Goal: Transaction & Acquisition: Purchase product/service

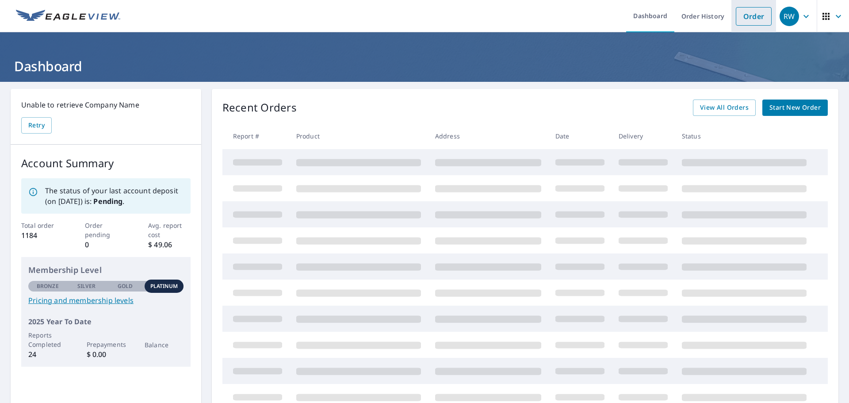
click at [753, 19] on link "Order" at bounding box center [754, 16] width 36 height 19
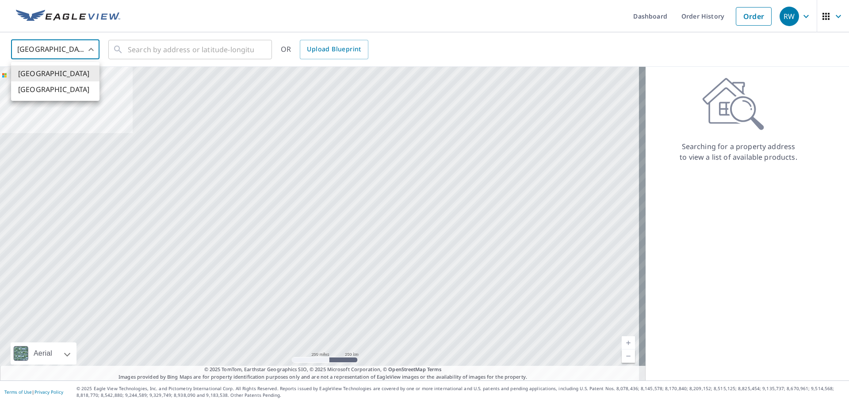
click at [86, 49] on body "RW RW Dashboard Order History Order RW United States US ​ ​ OR Upload Blueprint…" at bounding box center [424, 201] width 849 height 403
click at [38, 88] on li "[GEOGRAPHIC_DATA]" at bounding box center [55, 89] width 88 height 16
type input "CA"
click at [142, 54] on input "text" at bounding box center [191, 49] width 126 height 25
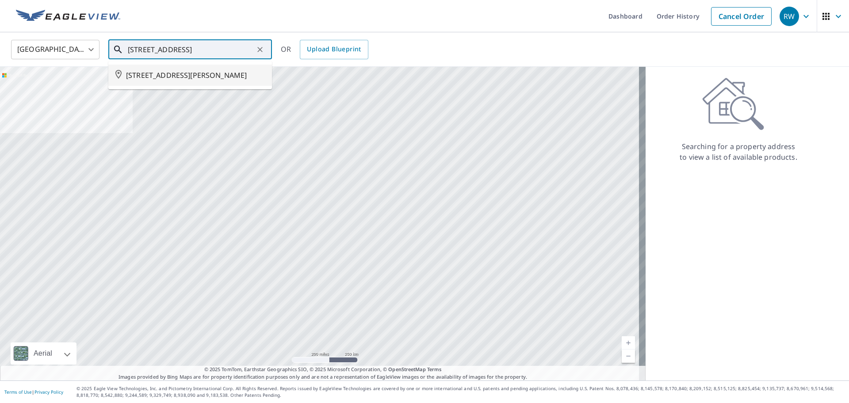
click at [214, 76] on span "[STREET_ADDRESS][PERSON_NAME]" at bounding box center [195, 75] width 139 height 11
type input "[STREET_ADDRESS][PERSON_NAME]"
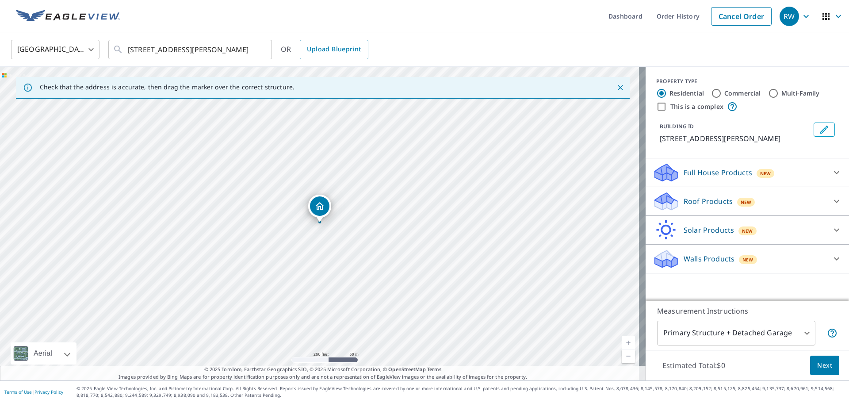
click at [832, 169] on icon at bounding box center [837, 172] width 11 height 11
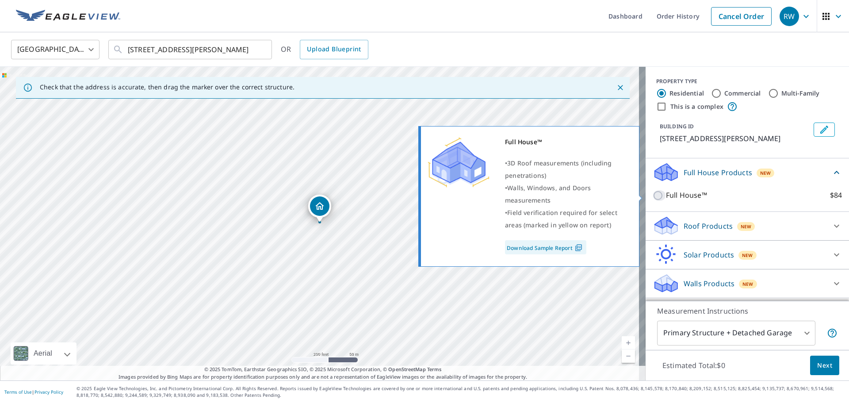
click at [654, 193] on input "Full House™ $84" at bounding box center [659, 195] width 13 height 11
checkbox input "true"
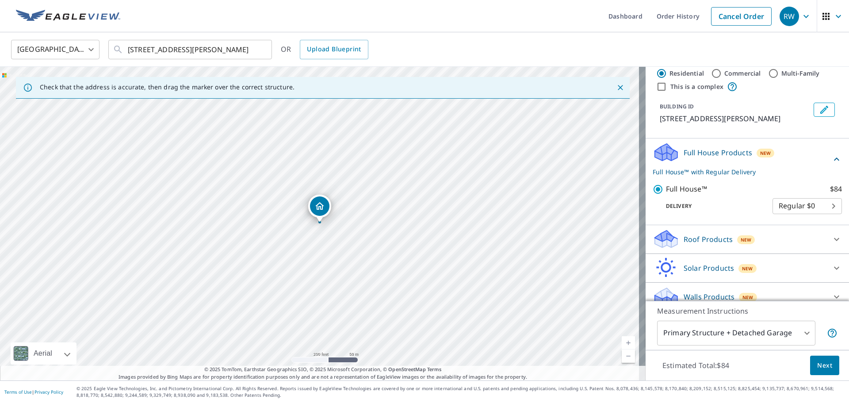
scroll to position [31, 0]
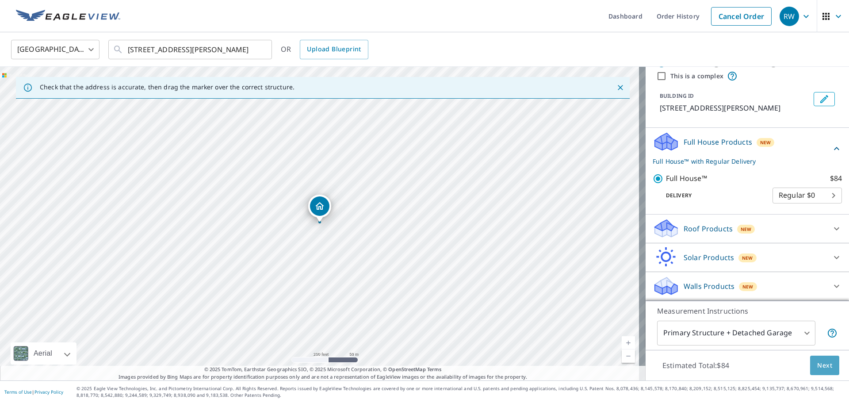
click at [825, 367] on span "Next" at bounding box center [825, 365] width 15 height 11
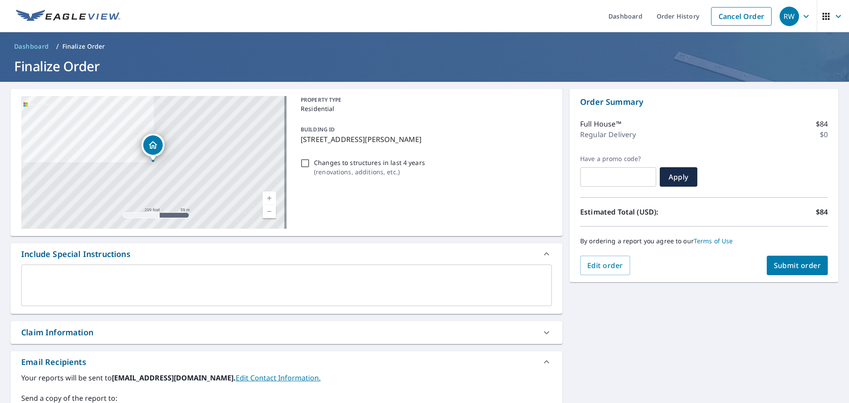
click at [781, 265] on span "Submit order" at bounding box center [797, 266] width 47 height 10
